Goal: Information Seeking & Learning: Learn about a topic

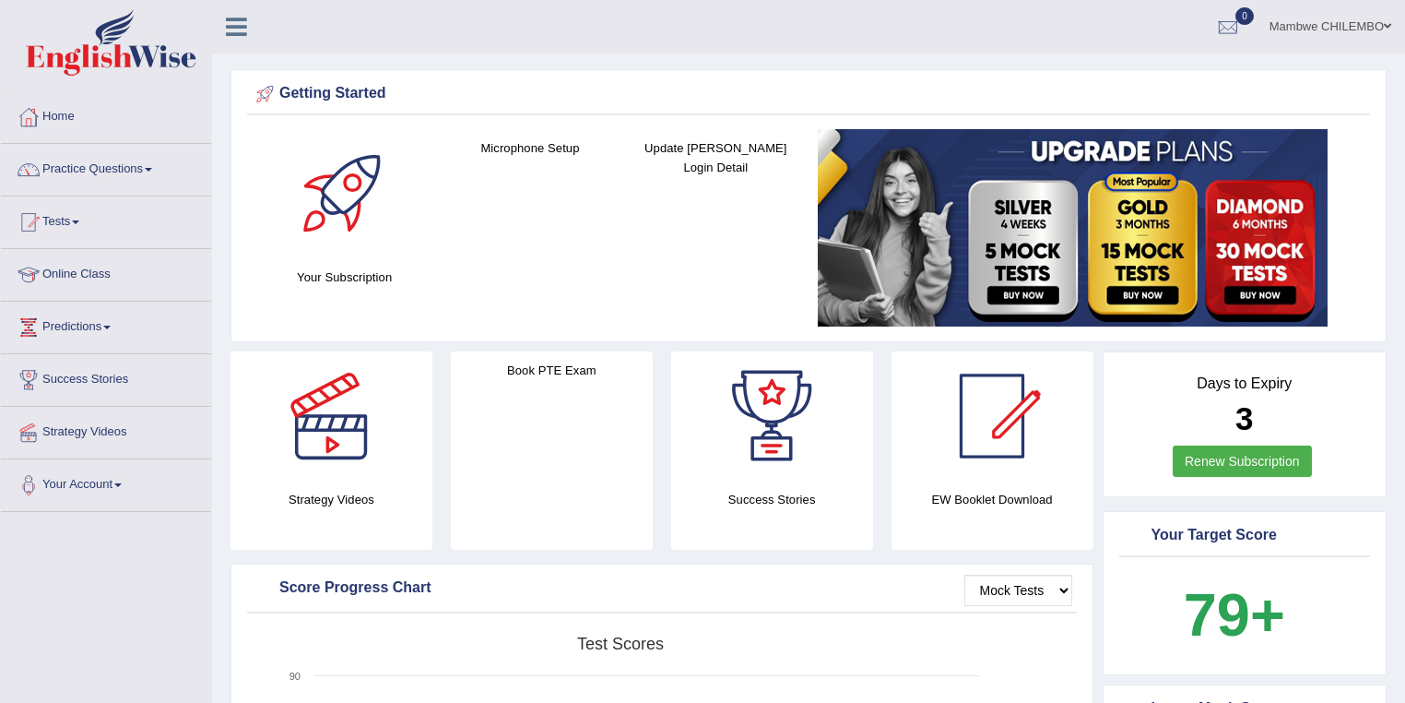
click at [136, 420] on link "Strategy Videos" at bounding box center [106, 430] width 210 height 46
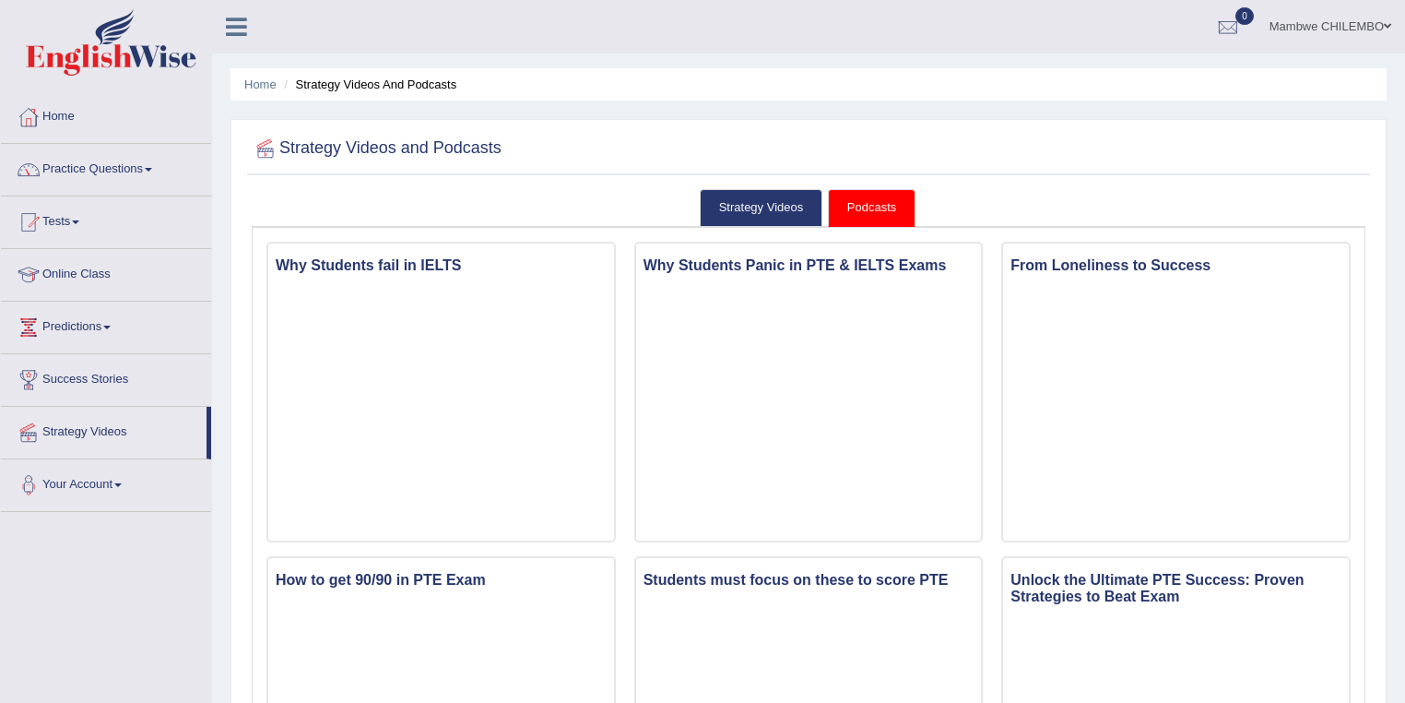
click at [789, 204] on link "Strategy Videos" at bounding box center [762, 208] width 124 height 38
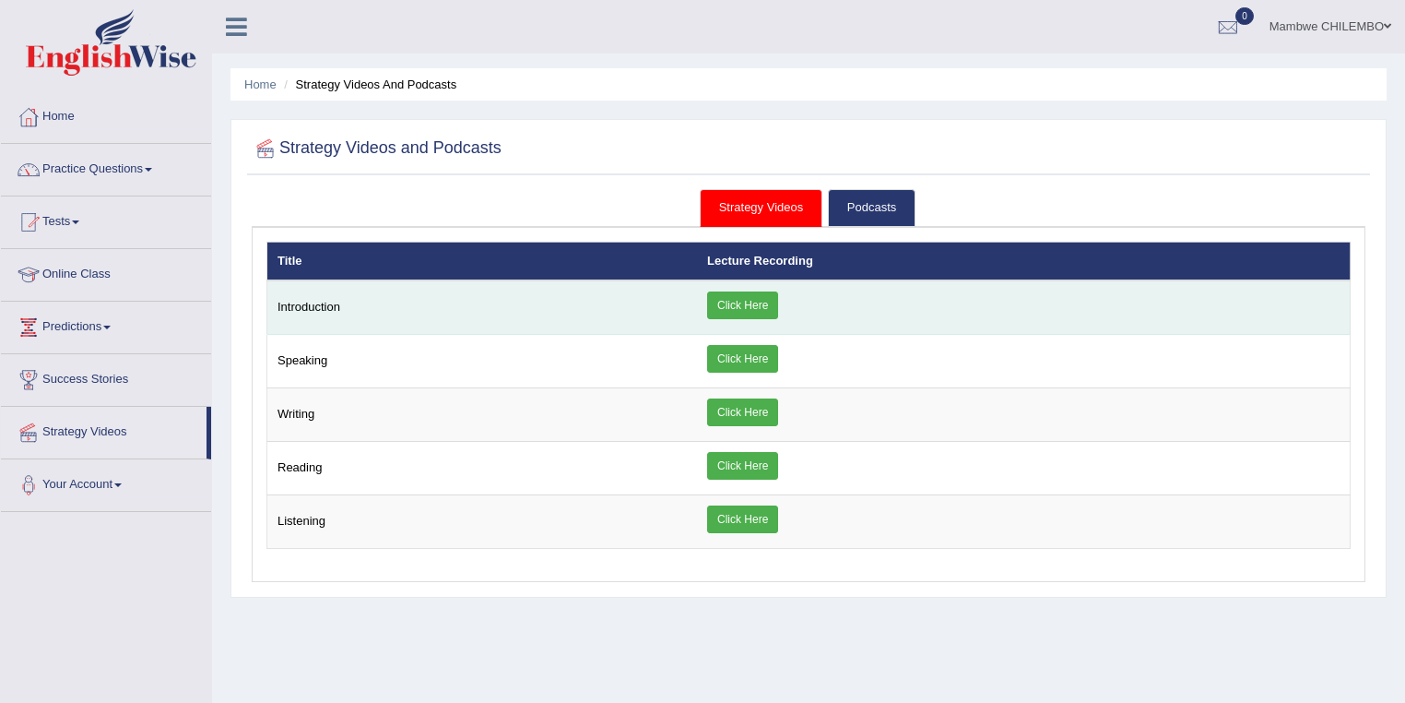
click at [742, 296] on link "Click Here" at bounding box center [742, 305] width 71 height 28
